Goal: Task Accomplishment & Management: Manage account settings

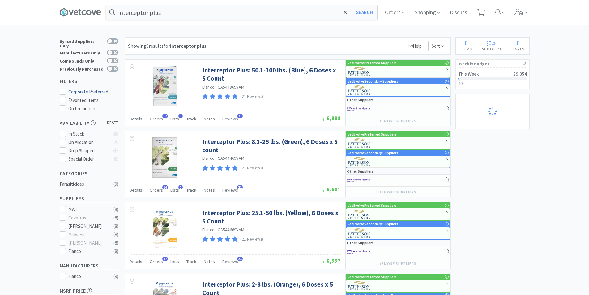
select select "1"
select select "5"
select select "1"
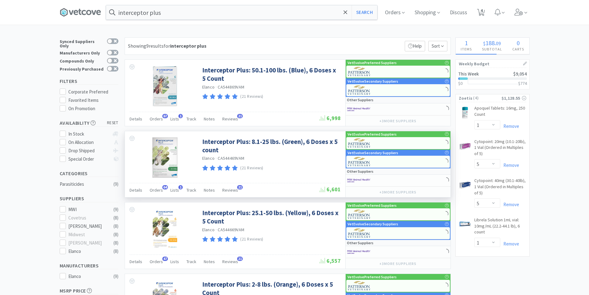
select select "1"
select select "4"
select select "1"
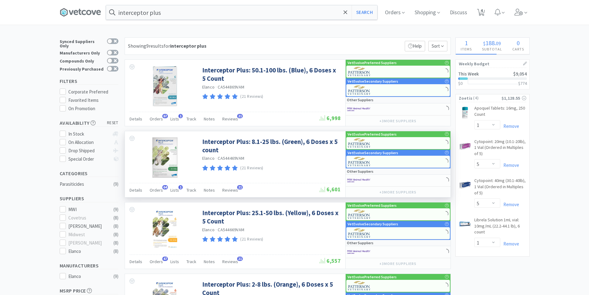
select select "1"
select select "2"
select select "3"
select select "2"
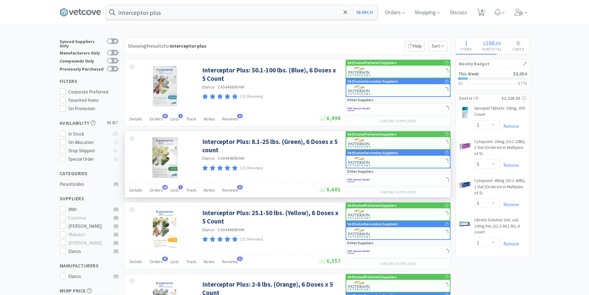
select select "1"
select select "3"
select select "1"
select select "3"
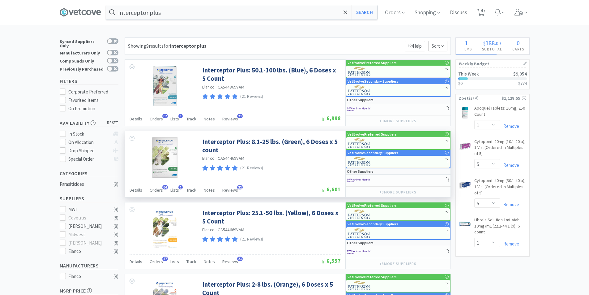
select select "5"
select select "10"
select select "1"
select select "3"
select select "2"
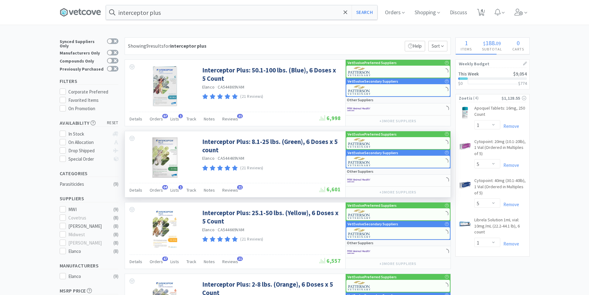
select select "1"
select select "2"
select select "1"
select select "5"
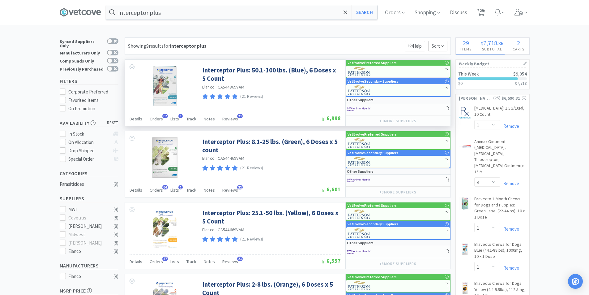
select select "1"
select select "50"
select select "3"
select select "5"
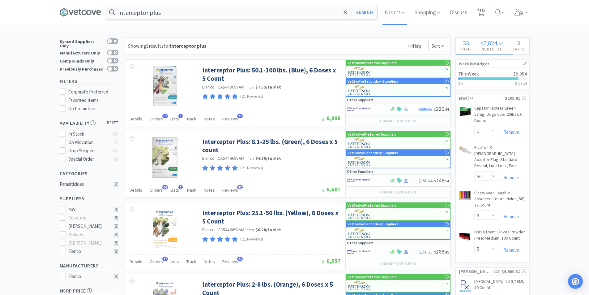
click at [401, 15] on span "Orders" at bounding box center [394, 12] width 25 height 25
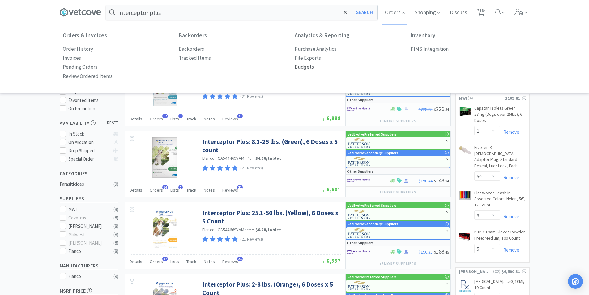
click at [298, 66] on p "Budgets" at bounding box center [304, 67] width 19 height 8
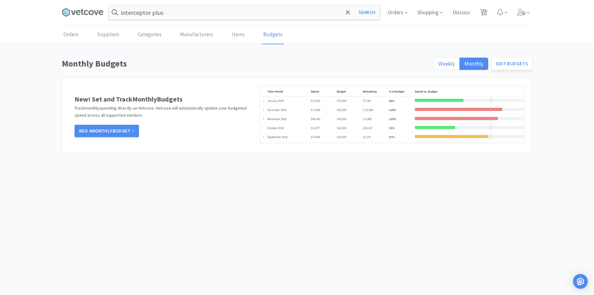
click at [436, 66] on label "Weekly" at bounding box center [446, 64] width 26 height 12
click at [438, 66] on input "Weekly" at bounding box center [438, 66] width 0 height 0
